Goal: Information Seeking & Learning: Learn about a topic

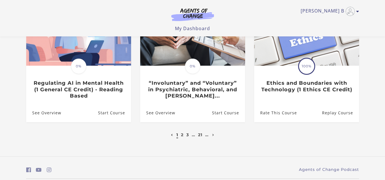
scroll to position [219, 0]
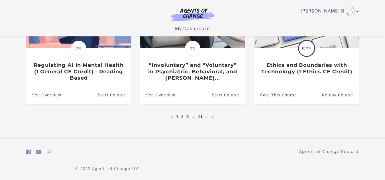
click at [202, 117] on link "21" at bounding box center [200, 117] width 4 height 5
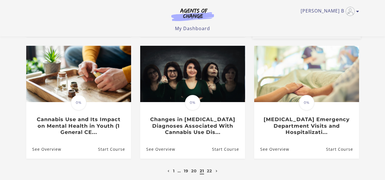
scroll to position [199, 0]
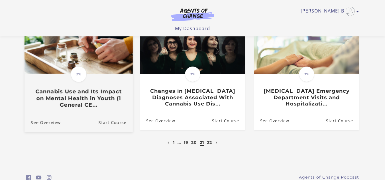
click at [90, 62] on img at bounding box center [78, 44] width 108 height 58
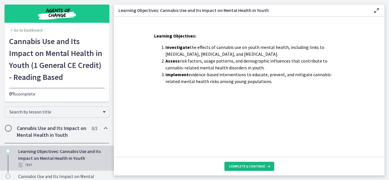
click at [256, 165] on span "Complete & continue" at bounding box center [247, 166] width 36 height 5
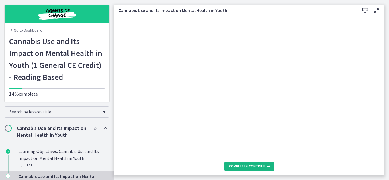
click at [243, 166] on span "Complete & continue" at bounding box center [247, 166] width 36 height 5
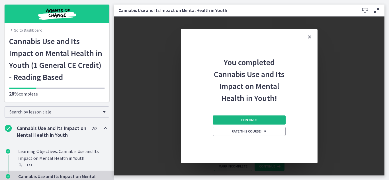
click at [247, 120] on span "Continue" at bounding box center [249, 120] width 16 height 5
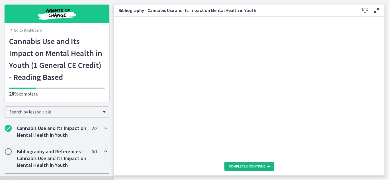
click at [241, 167] on span "Complete & continue" at bounding box center [247, 166] width 36 height 5
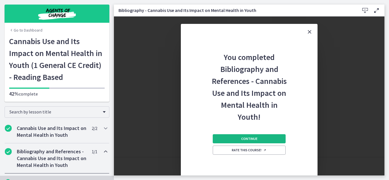
click at [259, 138] on button "Continue" at bounding box center [249, 138] width 73 height 9
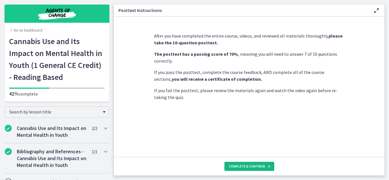
click at [244, 163] on button "Complete & continue" at bounding box center [249, 166] width 50 height 9
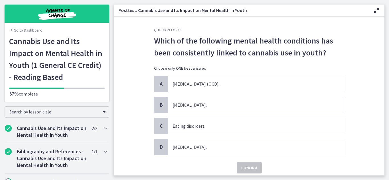
click at [211, 109] on span "Depression." at bounding box center [256, 105] width 176 height 16
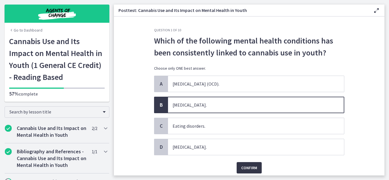
click at [245, 168] on span "Confirm" at bounding box center [249, 168] width 16 height 7
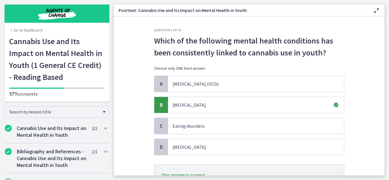
scroll to position [51, 0]
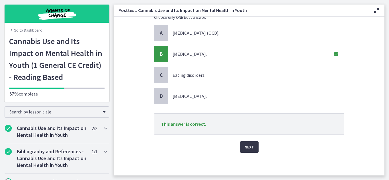
click at [251, 144] on span "Next" at bounding box center [249, 147] width 9 height 7
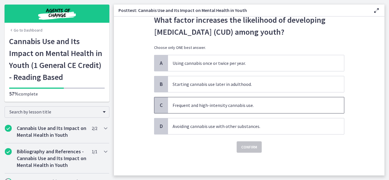
scroll to position [0, 0]
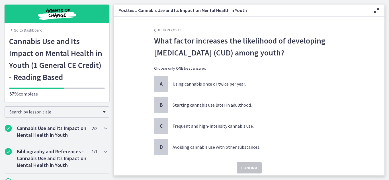
click at [199, 129] on span "Frequent and high-intensity cannabis use." at bounding box center [256, 126] width 176 height 16
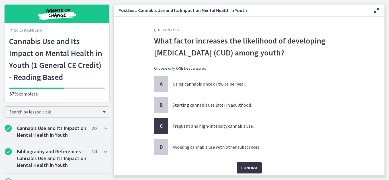
click at [256, 168] on button "Confirm" at bounding box center [249, 167] width 25 height 11
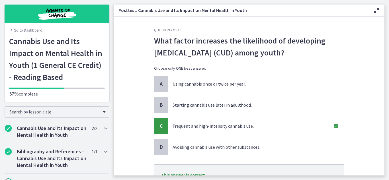
scroll to position [51, 0]
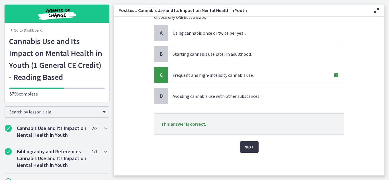
click at [253, 148] on button "Next" at bounding box center [249, 147] width 19 height 11
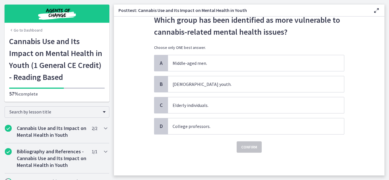
scroll to position [0, 0]
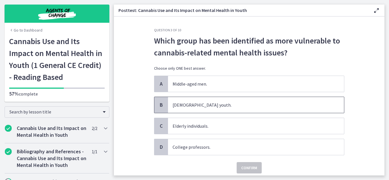
click at [199, 107] on span "LGBTQI youth." at bounding box center [256, 105] width 176 height 16
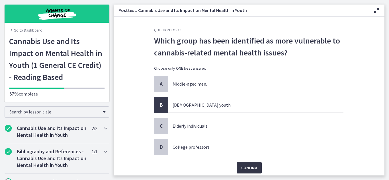
click at [247, 167] on span "Confirm" at bounding box center [249, 168] width 16 height 7
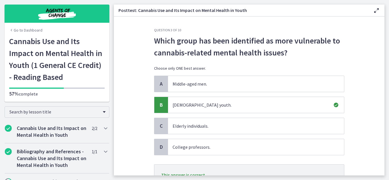
scroll to position [51, 0]
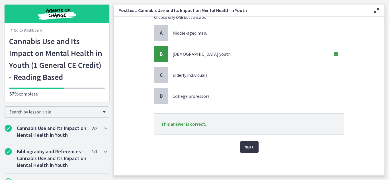
click at [250, 145] on span "Next" at bounding box center [249, 147] width 9 height 7
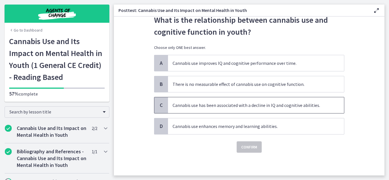
scroll to position [0, 0]
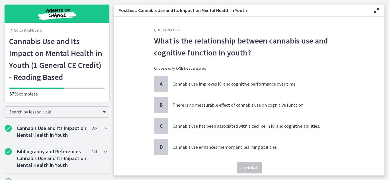
click at [208, 125] on span "Cannabis use has been associated with a decline in IQ and cognitive abilities." at bounding box center [256, 126] width 176 height 16
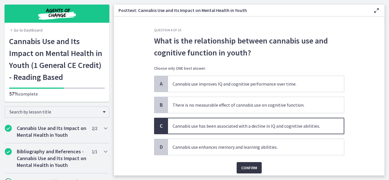
click at [237, 164] on button "Confirm" at bounding box center [249, 167] width 25 height 11
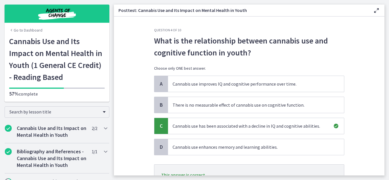
scroll to position [51, 0]
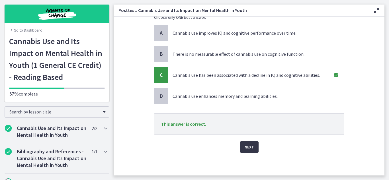
click at [248, 147] on span "Next" at bounding box center [249, 147] width 9 height 7
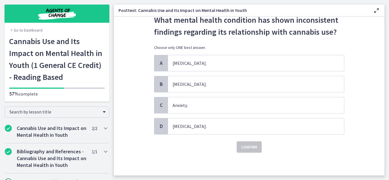
scroll to position [0, 0]
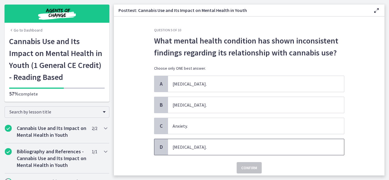
click at [190, 144] on span "Suicidal ideation." at bounding box center [256, 147] width 176 height 16
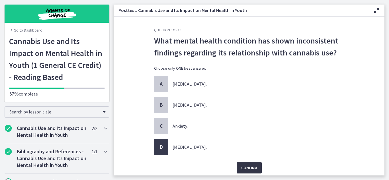
click at [249, 167] on span "Confirm" at bounding box center [249, 168] width 16 height 7
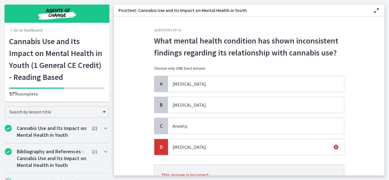
scroll to position [51, 0]
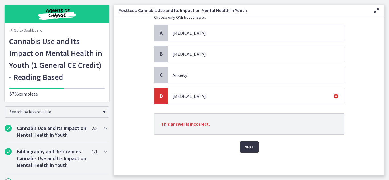
click at [253, 148] on button "Next" at bounding box center [249, 147] width 19 height 11
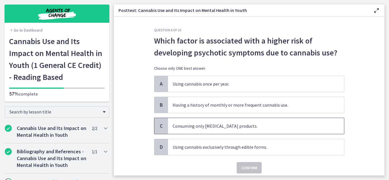
scroll to position [21, 0]
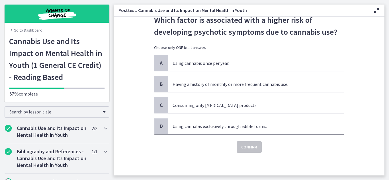
click at [211, 132] on span "Using cannabis exclusively through edible forms." at bounding box center [256, 126] width 176 height 16
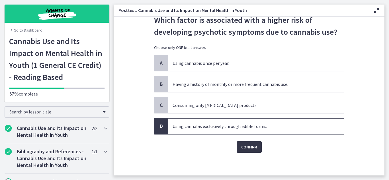
click at [252, 148] on span "Confirm" at bounding box center [249, 147] width 16 height 7
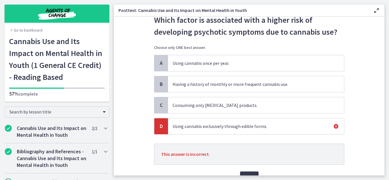
scroll to position [51, 0]
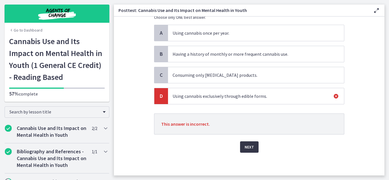
click at [249, 146] on span "Next" at bounding box center [249, 147] width 9 height 7
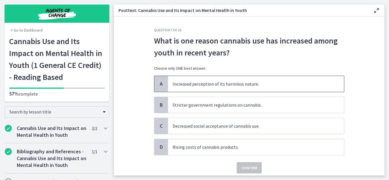
click at [190, 87] on span "Increased perception of its harmless nature." at bounding box center [256, 84] width 176 height 16
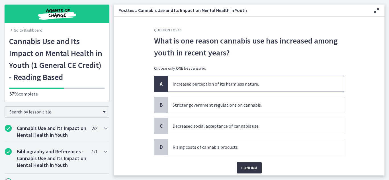
click at [248, 170] on span "Confirm" at bounding box center [249, 168] width 16 height 7
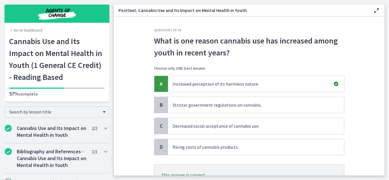
scroll to position [51, 0]
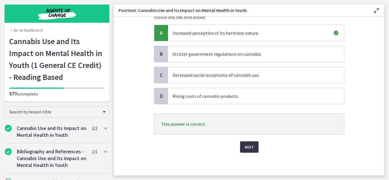
click at [248, 145] on span "Next" at bounding box center [249, 147] width 9 height 7
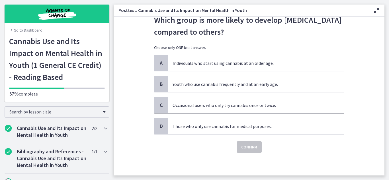
scroll to position [0, 0]
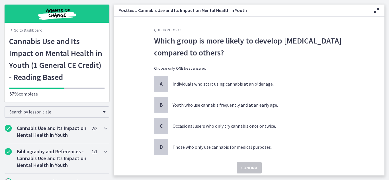
click at [195, 106] on span "Youth who use cannabis frequently and at an early age." at bounding box center [256, 105] width 176 height 16
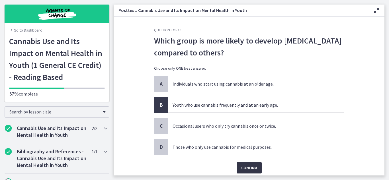
click at [245, 166] on span "Confirm" at bounding box center [249, 168] width 16 height 7
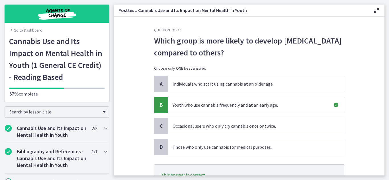
scroll to position [51, 0]
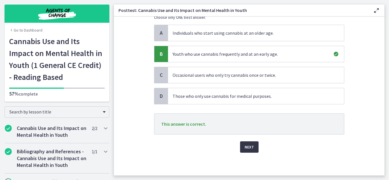
click at [247, 146] on span "Next" at bounding box center [249, 147] width 9 height 7
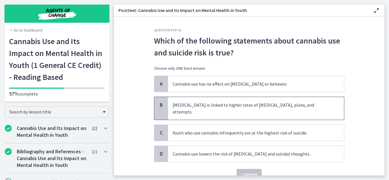
scroll to position [28, 0]
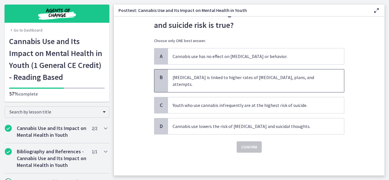
click at [231, 83] on span "Cannabis use disorder is linked to higher rates of suicidal ideation, plans, an…" at bounding box center [256, 81] width 176 height 23
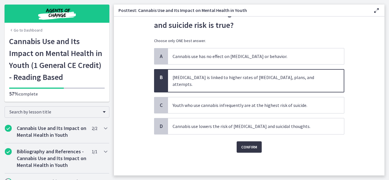
click at [244, 148] on span "Confirm" at bounding box center [249, 147] width 16 height 7
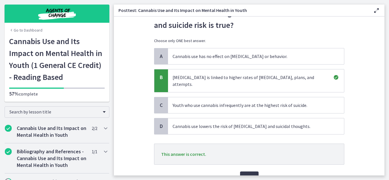
scroll to position [58, 0]
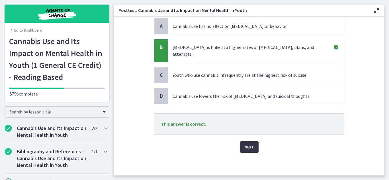
click at [251, 145] on span "Next" at bounding box center [249, 147] width 9 height 7
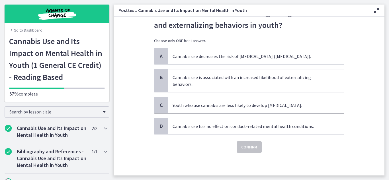
scroll to position [0, 0]
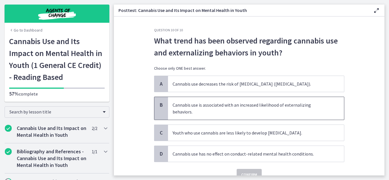
click at [212, 105] on span "Cannabis use is associated with an increased likelihood of externalizing behavi…" at bounding box center [256, 108] width 176 height 23
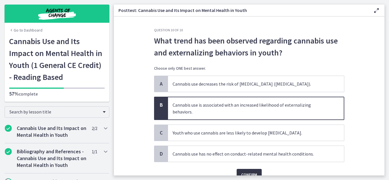
click at [243, 171] on span "Confirm" at bounding box center [249, 174] width 16 height 7
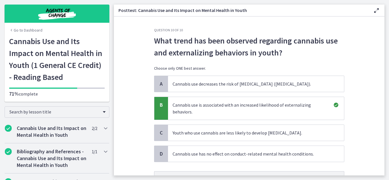
scroll to position [51, 0]
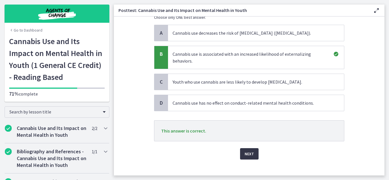
click at [252, 148] on button "Next" at bounding box center [249, 153] width 19 height 11
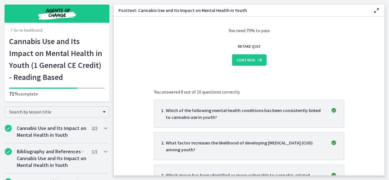
scroll to position [0, 0]
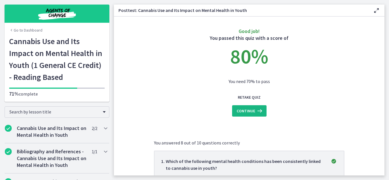
click at [257, 110] on icon at bounding box center [259, 111] width 8 height 7
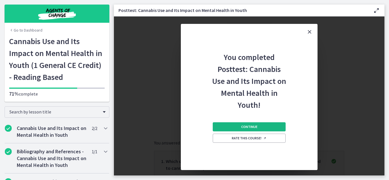
click at [252, 130] on button "Continue" at bounding box center [249, 126] width 73 height 9
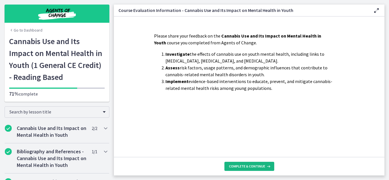
click at [245, 168] on span "Complete & continue" at bounding box center [247, 166] width 36 height 5
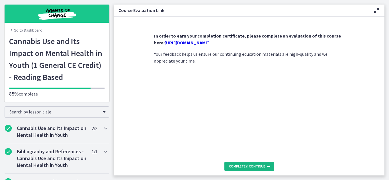
click at [250, 166] on span "Complete & continue" at bounding box center [247, 166] width 36 height 5
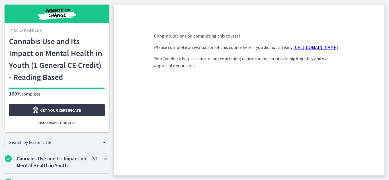
click at [293, 50] on link "https://forms.gle/qd8JtkgBAR9yi29p7" at bounding box center [315, 47] width 45 height 6
click at [63, 110] on span "Get your certificate" at bounding box center [60, 110] width 41 height 7
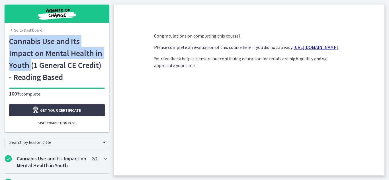
drag, startPoint x: 8, startPoint y: 42, endPoint x: 28, endPoint y: 67, distance: 31.8
click at [28, 67] on h1 "Cannabis Use and Its Impact on Mental Health in Youth (1 General CE Credit) - R…" at bounding box center [57, 59] width 96 height 48
copy h1 "Cannabis Use and Its Impact on Mental Health in Youth"
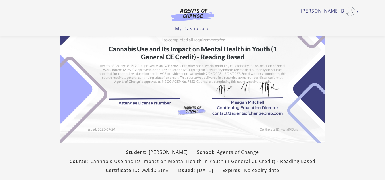
scroll to position [138, 0]
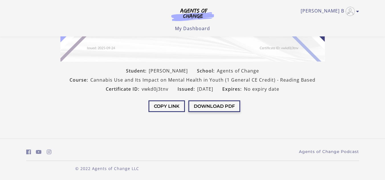
click at [222, 106] on button "Download PDF" at bounding box center [214, 107] width 52 height 12
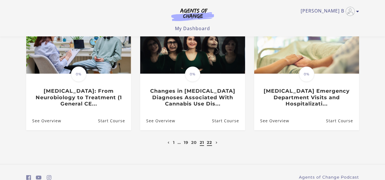
click at [209, 140] on link "22" at bounding box center [209, 142] width 5 height 5
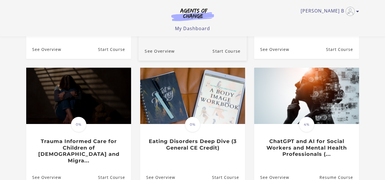
scroll to position [171, 0]
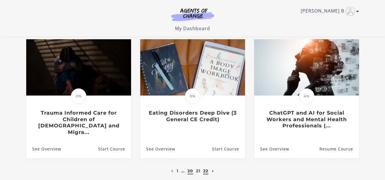
click at [191, 169] on link "20" at bounding box center [190, 171] width 6 height 5
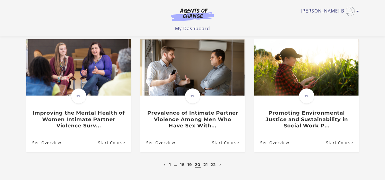
scroll to position [199, 0]
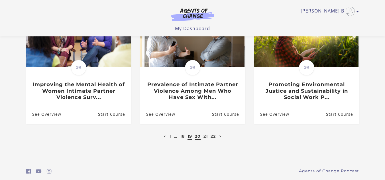
click at [191, 138] on link "19" at bounding box center [189, 136] width 5 height 5
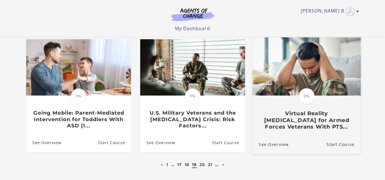
scroll to position [220, 0]
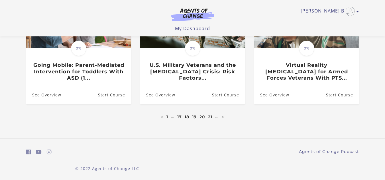
click at [187, 117] on link "18" at bounding box center [187, 117] width 5 height 5
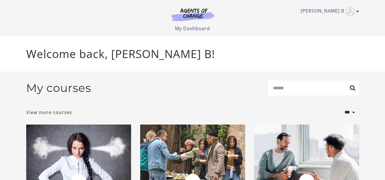
scroll to position [85, 0]
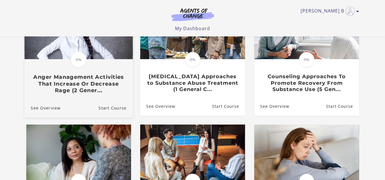
click at [82, 61] on span "0%" at bounding box center [79, 60] width 16 height 16
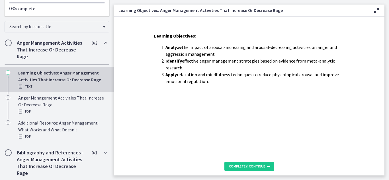
scroll to position [114, 0]
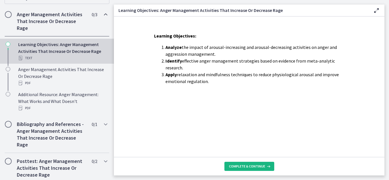
click at [255, 166] on span "Complete & continue" at bounding box center [247, 166] width 36 height 5
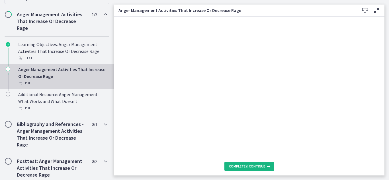
click at [259, 164] on span "Complete & continue" at bounding box center [247, 166] width 36 height 5
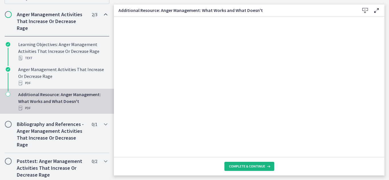
click at [258, 165] on span "Complete & continue" at bounding box center [247, 166] width 36 height 5
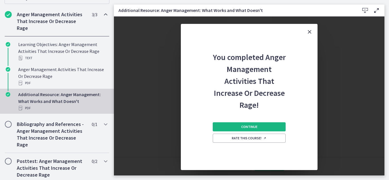
click at [264, 125] on button "Continue" at bounding box center [249, 126] width 73 height 9
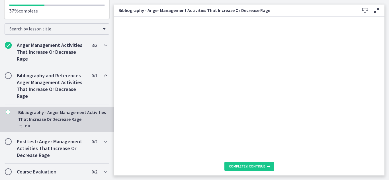
scroll to position [83, 0]
click at [248, 167] on span "Complete & continue" at bounding box center [247, 166] width 36 height 5
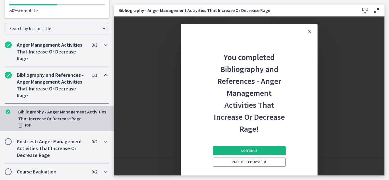
click at [257, 149] on span "Continue" at bounding box center [249, 151] width 16 height 5
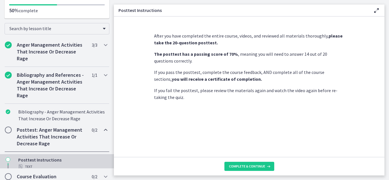
scroll to position [102, 0]
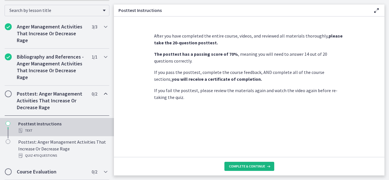
click at [251, 165] on span "Complete & continue" at bounding box center [247, 166] width 36 height 5
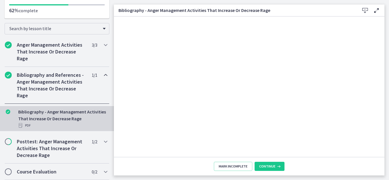
scroll to position [114, 0]
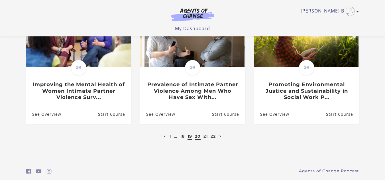
click at [191, 139] on link "19" at bounding box center [189, 136] width 5 height 5
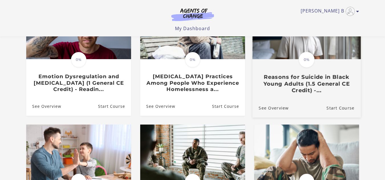
click at [284, 47] on img at bounding box center [306, 30] width 108 height 58
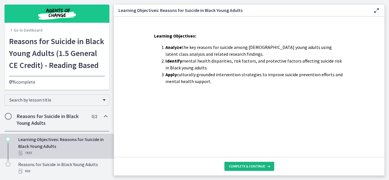
click at [257, 166] on span "Complete & continue" at bounding box center [247, 166] width 36 height 5
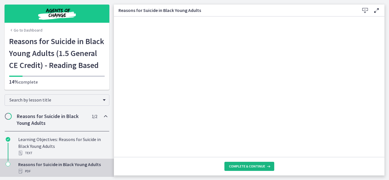
click at [256, 166] on span "Complete & continue" at bounding box center [247, 166] width 36 height 5
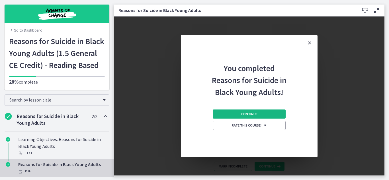
click at [258, 113] on button "Continue" at bounding box center [249, 114] width 73 height 9
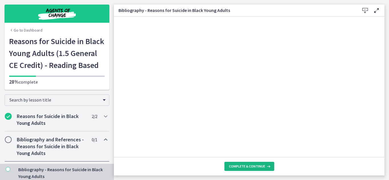
click at [245, 167] on span "Complete & continue" at bounding box center [247, 166] width 36 height 5
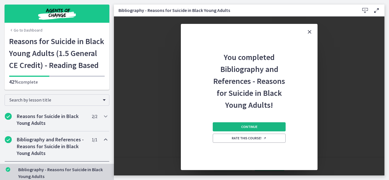
click at [252, 127] on span "Continue" at bounding box center [249, 127] width 16 height 5
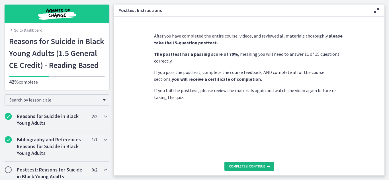
click at [250, 167] on span "Complete & continue" at bounding box center [247, 166] width 36 height 5
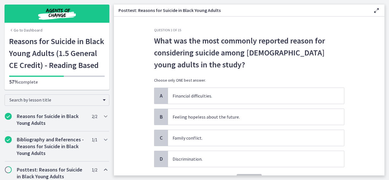
scroll to position [28, 0]
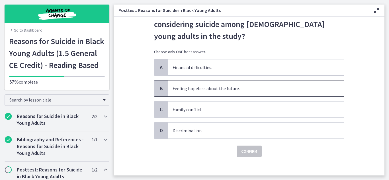
click at [217, 90] on span "Feeling hopeless about the future." at bounding box center [256, 89] width 176 height 16
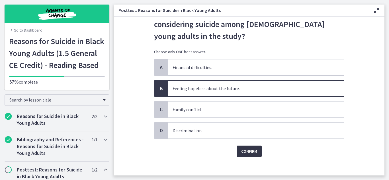
click at [247, 152] on span "Confirm" at bounding box center [249, 151] width 16 height 7
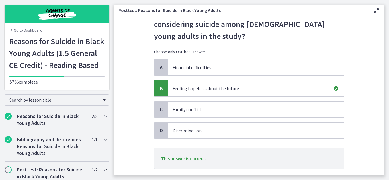
scroll to position [63, 0]
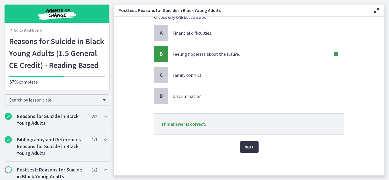
click at [247, 150] on span "Next" at bounding box center [249, 147] width 9 height 7
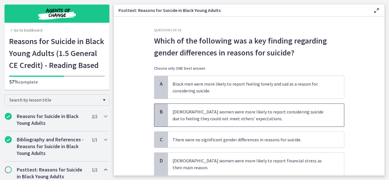
scroll to position [28, 0]
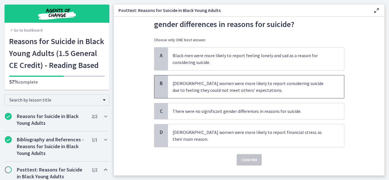
click at [254, 87] on span "[DEMOGRAPHIC_DATA] women were more likely to report considering suicide due to …" at bounding box center [256, 86] width 176 height 23
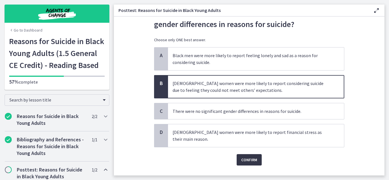
click at [251, 157] on span "Confirm" at bounding box center [249, 160] width 16 height 7
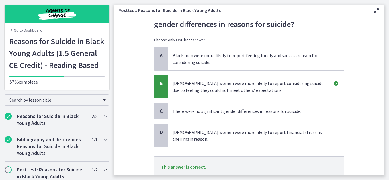
scroll to position [65, 0]
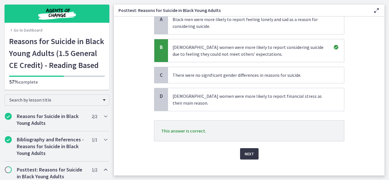
click at [252, 148] on button "Next" at bounding box center [249, 153] width 19 height 11
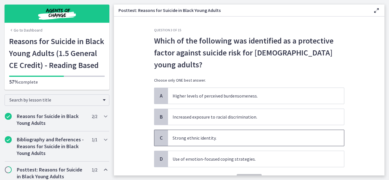
click at [237, 130] on span "Strong ethnic identity." at bounding box center [256, 138] width 176 height 16
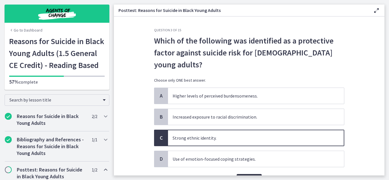
click at [249, 177] on span "Confirm" at bounding box center [249, 180] width 16 height 7
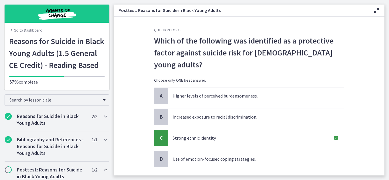
scroll to position [51, 0]
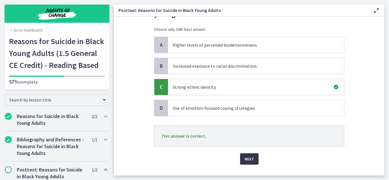
click at [249, 156] on span "Next" at bounding box center [249, 159] width 9 height 7
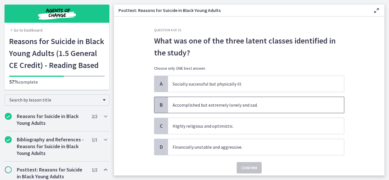
click at [263, 105] on span "Accomplished but extremely lonely and sad." at bounding box center [256, 105] width 176 height 16
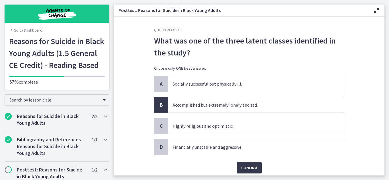
scroll to position [21, 0]
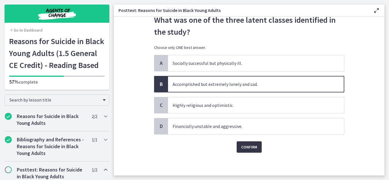
click at [250, 146] on span "Confirm" at bounding box center [249, 147] width 16 height 7
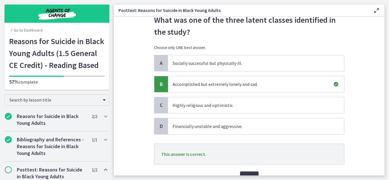
scroll to position [51, 0]
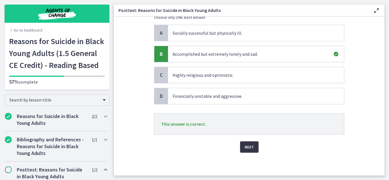
click at [249, 146] on span "Next" at bounding box center [249, 147] width 9 height 7
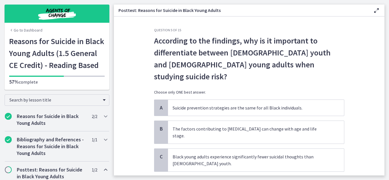
scroll to position [28, 0]
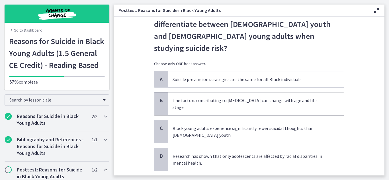
click at [230, 93] on span "The factors contributing to [MEDICAL_DATA] can change with age and life stage." at bounding box center [256, 104] width 176 height 23
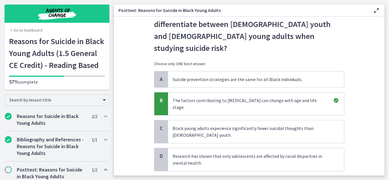
scroll to position [77, 0]
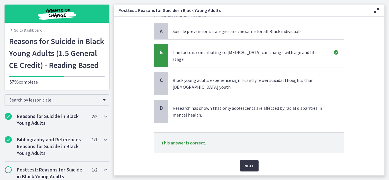
click at [247, 163] on span "Next" at bounding box center [249, 166] width 9 height 7
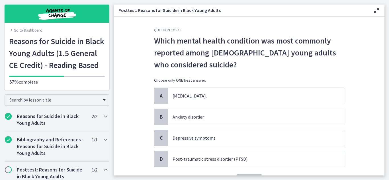
click at [205, 135] on span "Depressive symptoms." at bounding box center [256, 138] width 176 height 16
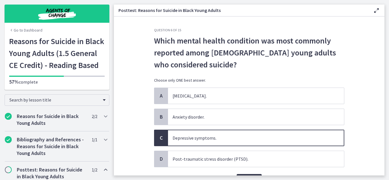
scroll to position [33, 0]
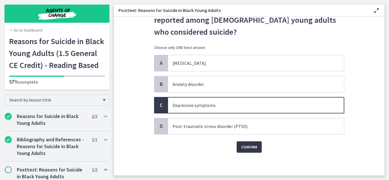
click at [242, 142] on button "Confirm" at bounding box center [249, 147] width 25 height 11
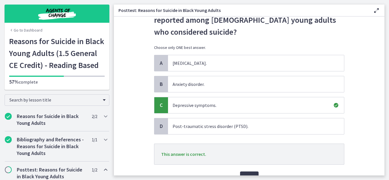
scroll to position [63, 0]
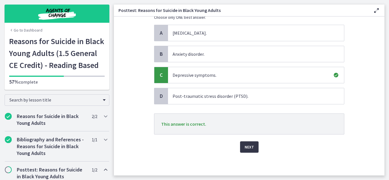
click at [251, 147] on span "Next" at bounding box center [249, 147] width 9 height 7
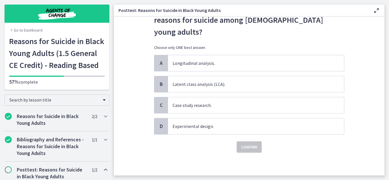
scroll to position [0, 0]
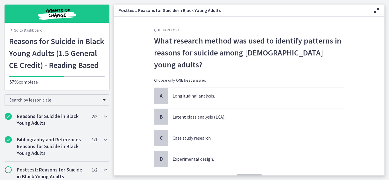
click at [200, 109] on span "Latent class analysis (LCA)." at bounding box center [256, 117] width 176 height 16
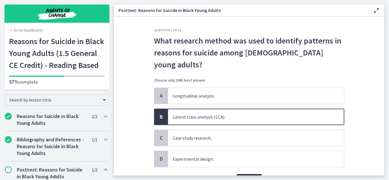
scroll to position [21, 0]
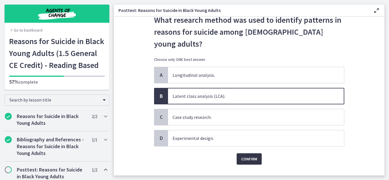
click at [246, 156] on span "Confirm" at bounding box center [249, 159] width 16 height 7
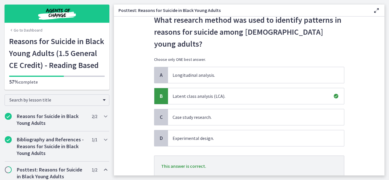
scroll to position [51, 0]
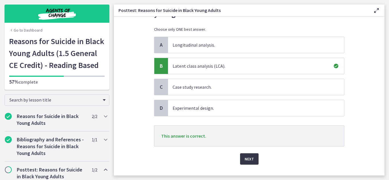
click at [251, 156] on span "Next" at bounding box center [249, 159] width 9 height 7
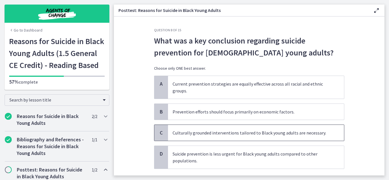
click at [232, 132] on span "Culturally grounded interventions tailored to Black young adults are necessary." at bounding box center [256, 133] width 176 height 16
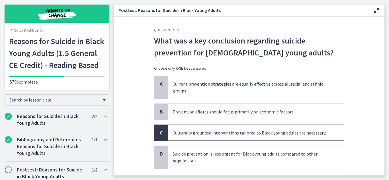
scroll to position [34, 0]
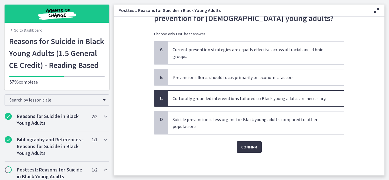
click at [248, 144] on button "Confirm" at bounding box center [249, 147] width 25 height 11
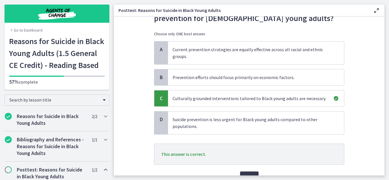
scroll to position [65, 0]
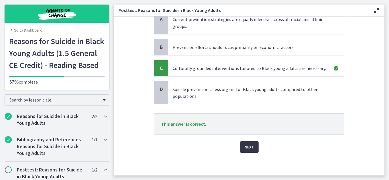
click at [250, 145] on span "Next" at bounding box center [249, 147] width 9 height 7
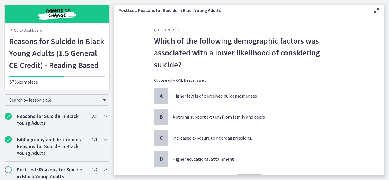
click at [223, 117] on span "A strong support system from family and peers." at bounding box center [256, 117] width 176 height 16
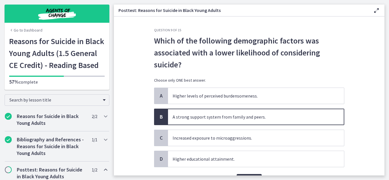
scroll to position [33, 0]
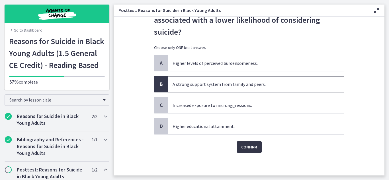
click at [245, 146] on span "Confirm" at bounding box center [249, 147] width 16 height 7
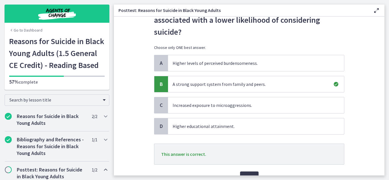
scroll to position [63, 0]
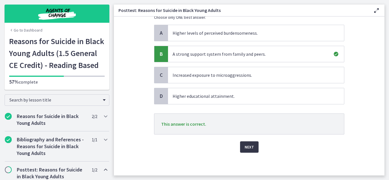
click at [248, 147] on span "Next" at bounding box center [249, 147] width 9 height 7
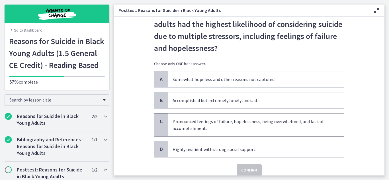
scroll to position [0, 0]
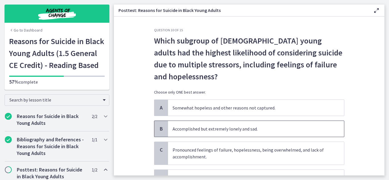
click at [233, 132] on span "Accomplished but extremely lonely and sad." at bounding box center [256, 129] width 176 height 16
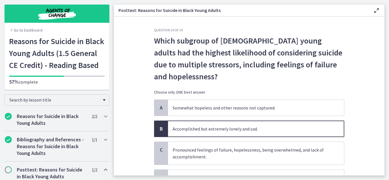
scroll to position [52, 0]
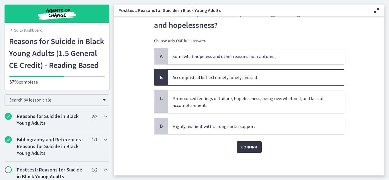
click at [251, 149] on span "Confirm" at bounding box center [249, 147] width 16 height 7
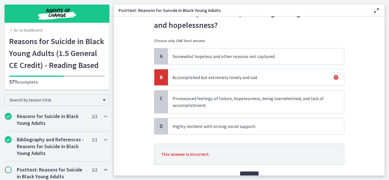
scroll to position [80, 0]
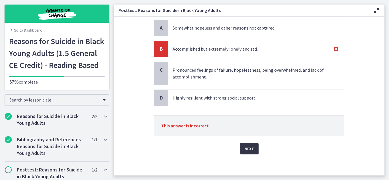
click at [251, 147] on span "Next" at bounding box center [249, 149] width 9 height 7
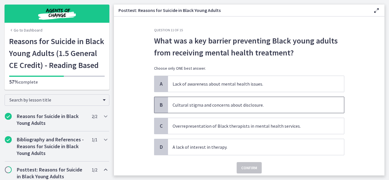
click at [235, 104] on span "Cultural stigma and concerns about disclosure." at bounding box center [256, 105] width 176 height 16
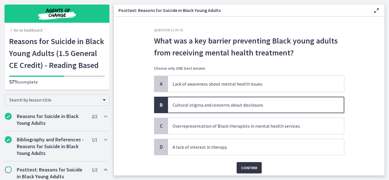
click at [248, 164] on button "Confirm" at bounding box center [249, 167] width 25 height 11
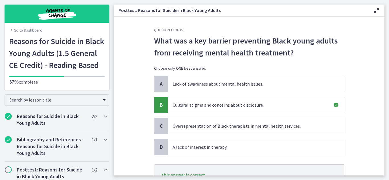
scroll to position [28, 0]
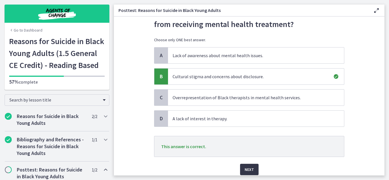
click at [245, 167] on span "Next" at bounding box center [249, 169] width 9 height 7
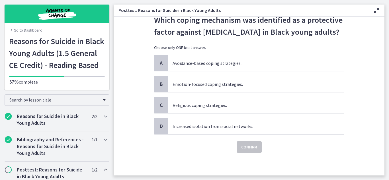
scroll to position [0, 0]
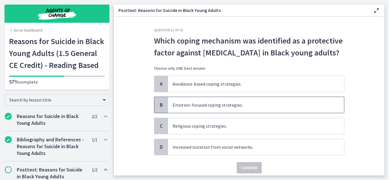
click at [208, 100] on span "Emotion-focused coping strategies." at bounding box center [256, 105] width 176 height 16
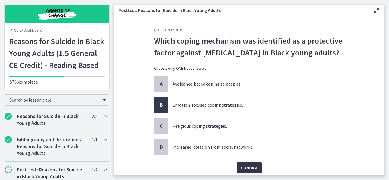
click at [247, 166] on span "Confirm" at bounding box center [249, 168] width 16 height 7
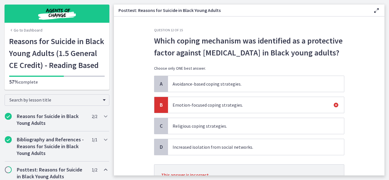
scroll to position [51, 0]
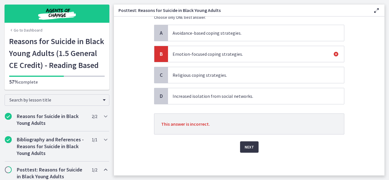
click at [249, 147] on span "Next" at bounding box center [249, 147] width 9 height 7
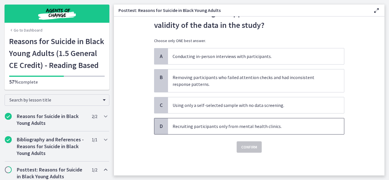
scroll to position [0, 0]
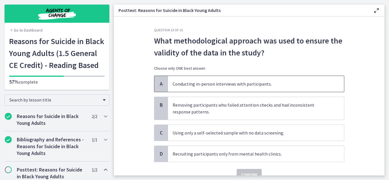
click at [210, 81] on span "Conducting in-person interviews with participants." at bounding box center [256, 84] width 176 height 16
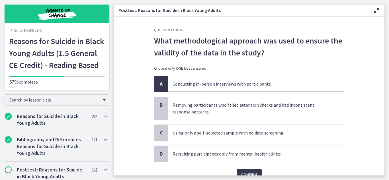
scroll to position [28, 0]
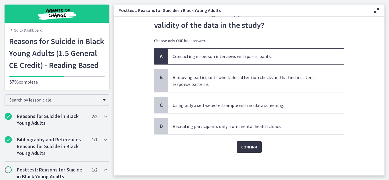
click at [244, 143] on button "Confirm" at bounding box center [249, 147] width 25 height 11
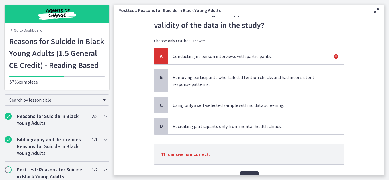
scroll to position [58, 0]
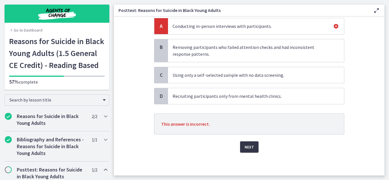
click at [245, 144] on span "Next" at bounding box center [249, 147] width 9 height 7
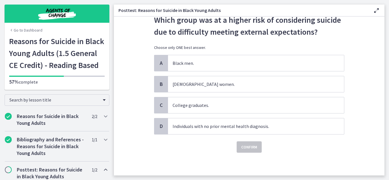
scroll to position [0, 0]
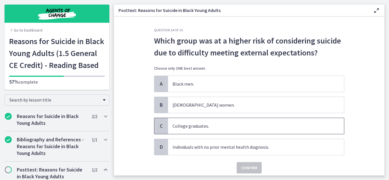
click at [206, 126] on span "College graduates." at bounding box center [256, 126] width 176 height 16
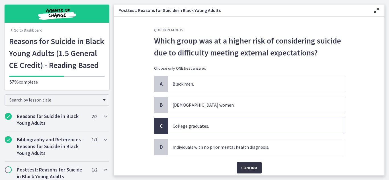
click at [246, 168] on span "Confirm" at bounding box center [249, 168] width 16 height 7
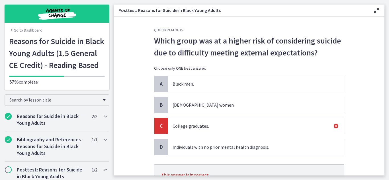
scroll to position [51, 0]
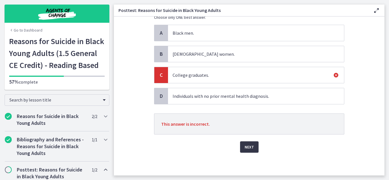
click at [249, 151] on button "Next" at bounding box center [249, 147] width 19 height 11
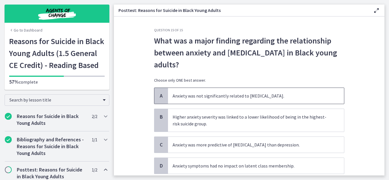
scroll to position [28, 0]
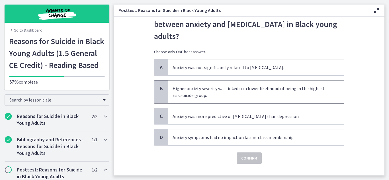
click at [218, 95] on span "Higher anxiety severity was linked to a lower likelihood of being in the highes…" at bounding box center [256, 92] width 176 height 23
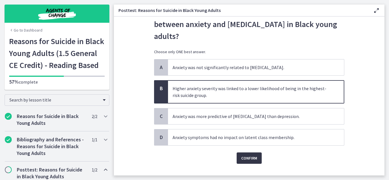
click at [253, 163] on button "Confirm" at bounding box center [249, 158] width 25 height 11
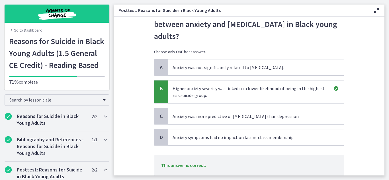
scroll to position [70, 0]
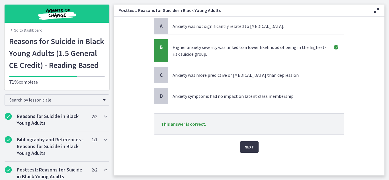
click at [246, 146] on span "Next" at bounding box center [249, 147] width 9 height 7
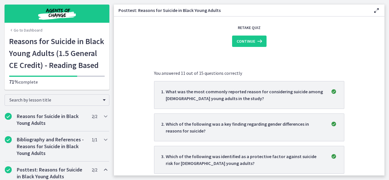
scroll to position [0, 0]
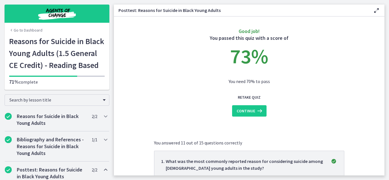
click at [244, 107] on button "Continue" at bounding box center [249, 110] width 34 height 11
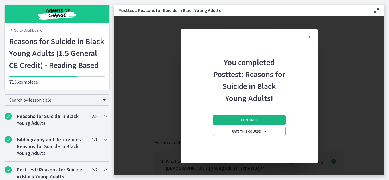
click at [255, 117] on button "Continue" at bounding box center [249, 120] width 73 height 9
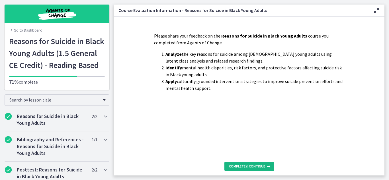
click at [253, 171] on button "Complete & continue" at bounding box center [249, 166] width 50 height 9
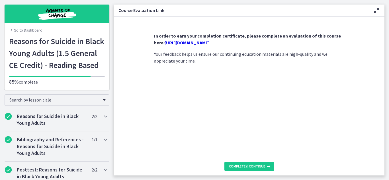
click at [212, 46] on p "In order to earn your completion certificate, please complete an evaluation of …" at bounding box center [249, 39] width 190 height 14
click at [210, 43] on link "https://forms.gle/pMsZH3GbvT7U6To56" at bounding box center [187, 43] width 45 height 6
drag, startPoint x: 247, startPoint y: 168, endPoint x: 242, endPoint y: 160, distance: 8.7
click at [247, 167] on span "Complete & continue" at bounding box center [247, 166] width 36 height 5
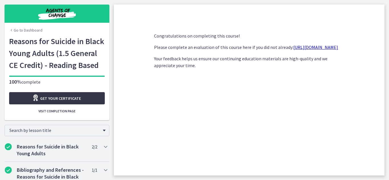
click at [80, 99] on link "Get your certificate" at bounding box center [57, 98] width 96 height 12
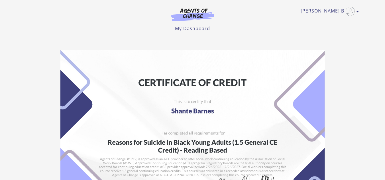
click at [109, 143] on img at bounding box center [192, 143] width 264 height 187
click at [175, 44] on main "Student: [PERSON_NAME] School: Agents of Change Course: Reasons for Suicide in …" at bounding box center [192, 174] width 385 height 277
